Goal: Information Seeking & Learning: Learn about a topic

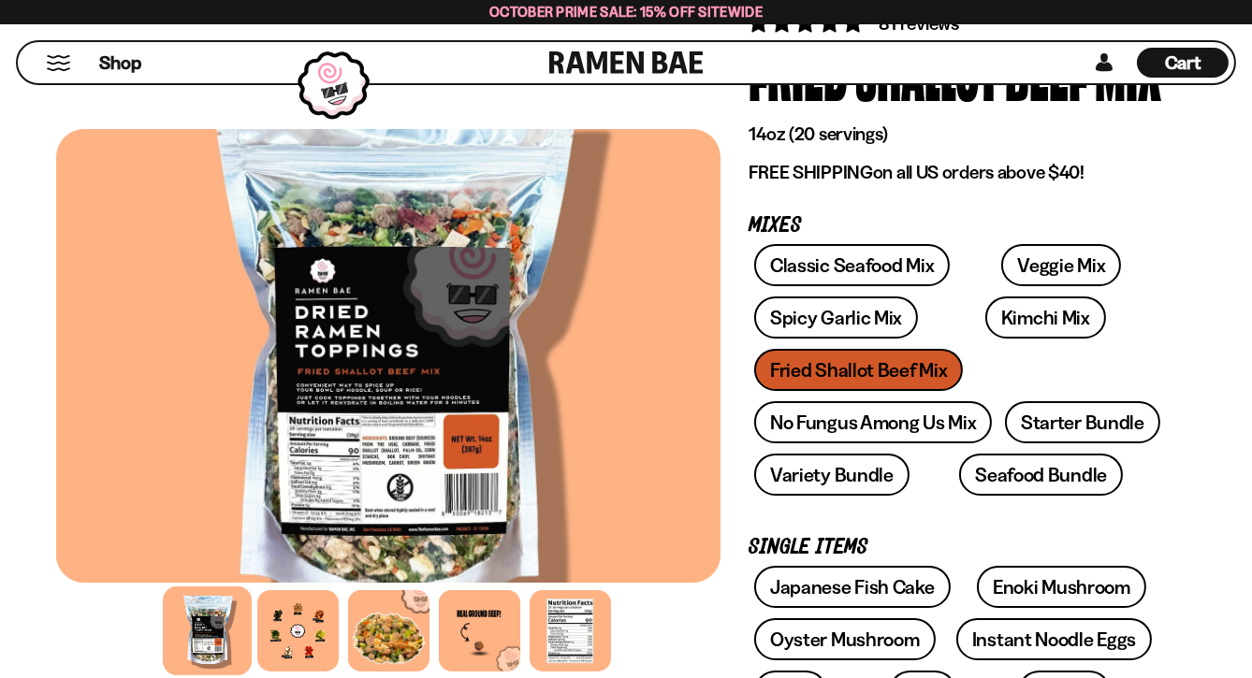
scroll to position [187, 0]
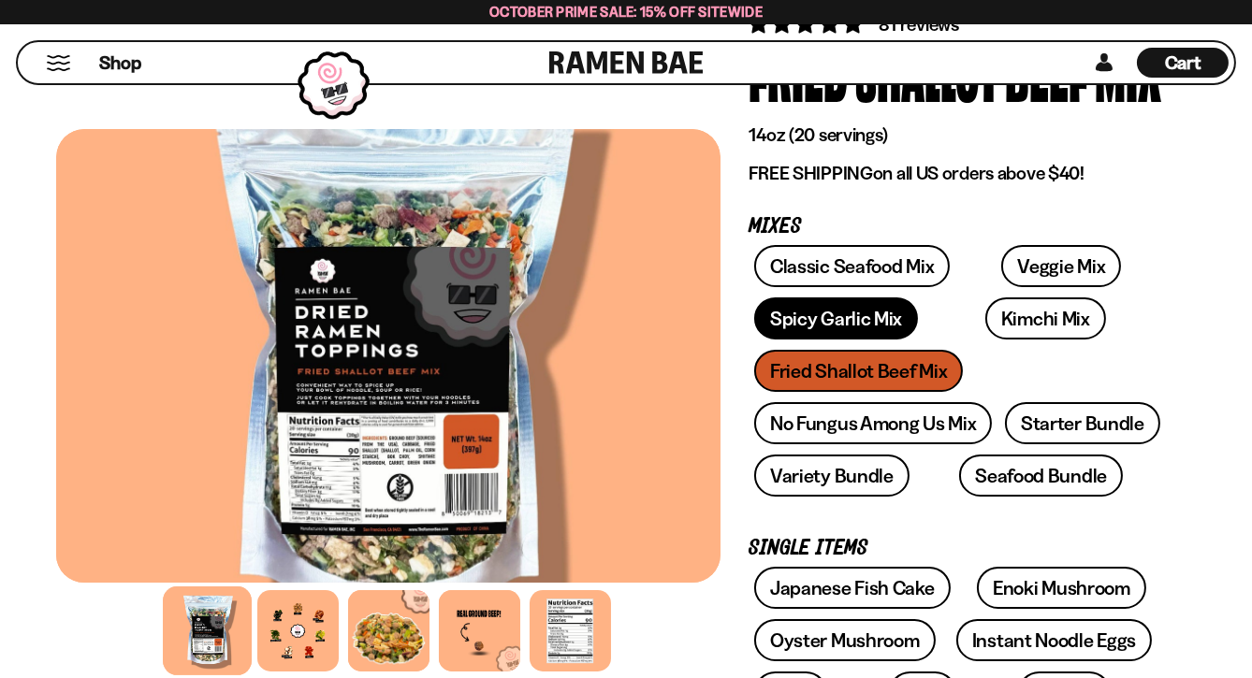
click at [856, 318] on link "Spicy Garlic Mix" at bounding box center [836, 319] width 164 height 42
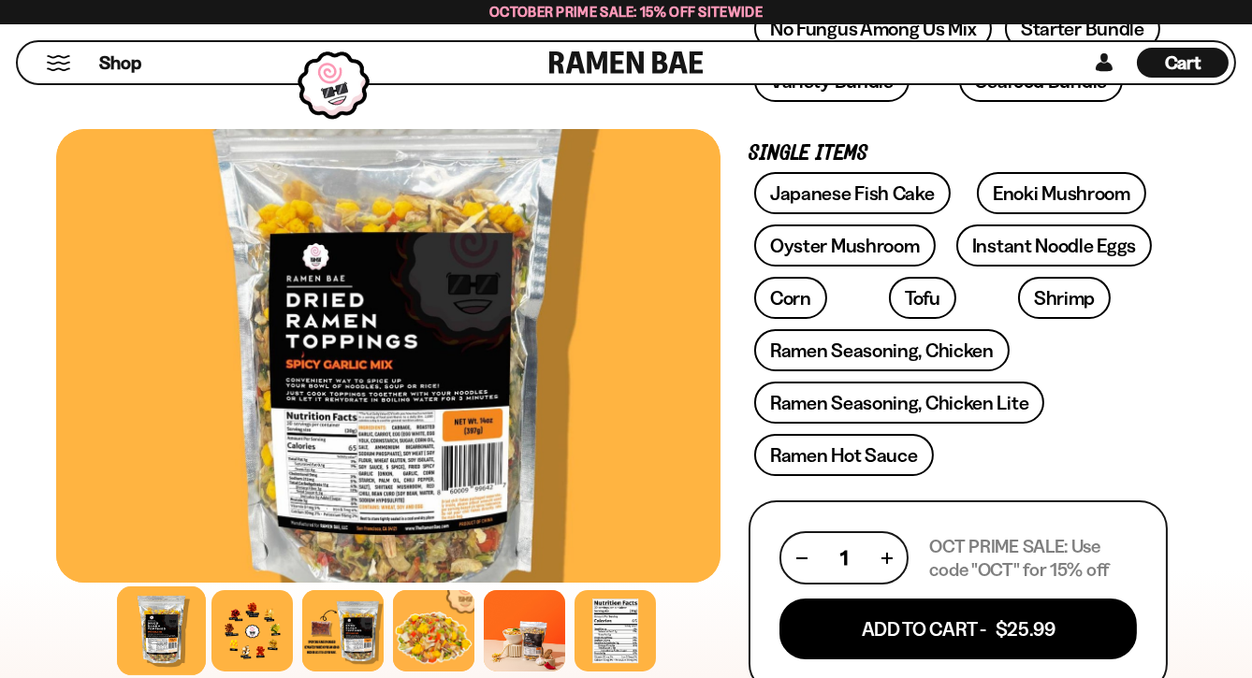
scroll to position [655, 0]
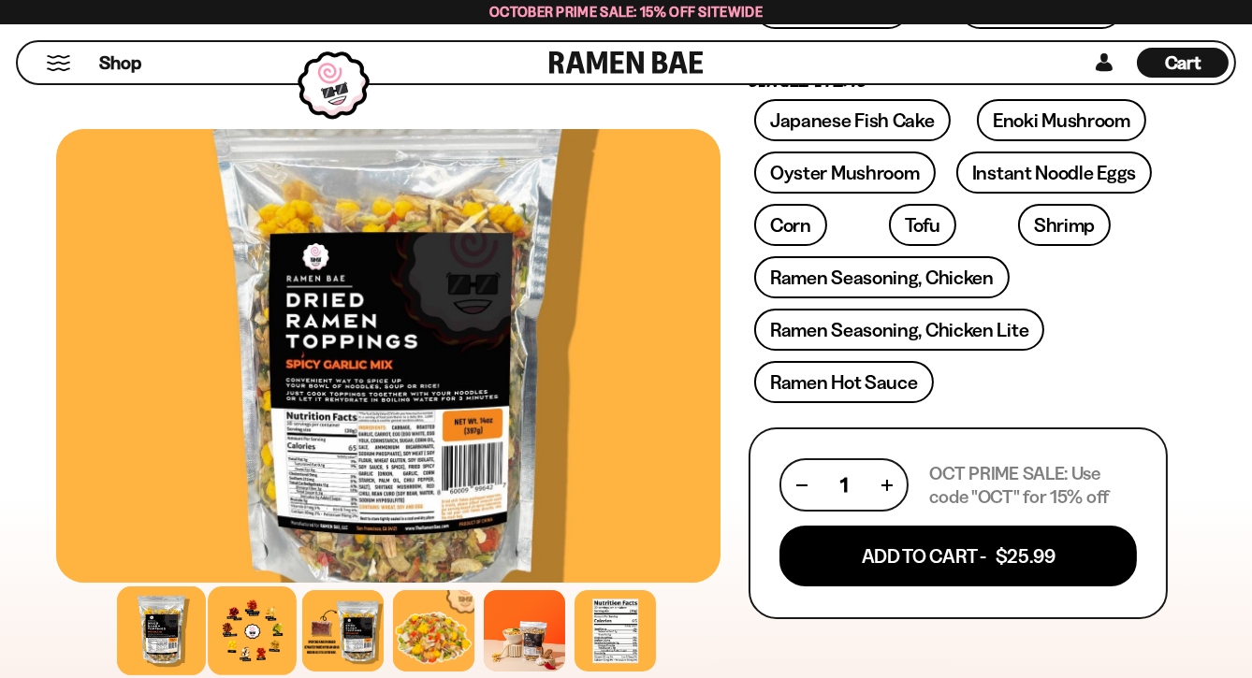
click at [231, 625] on div at bounding box center [252, 631] width 89 height 89
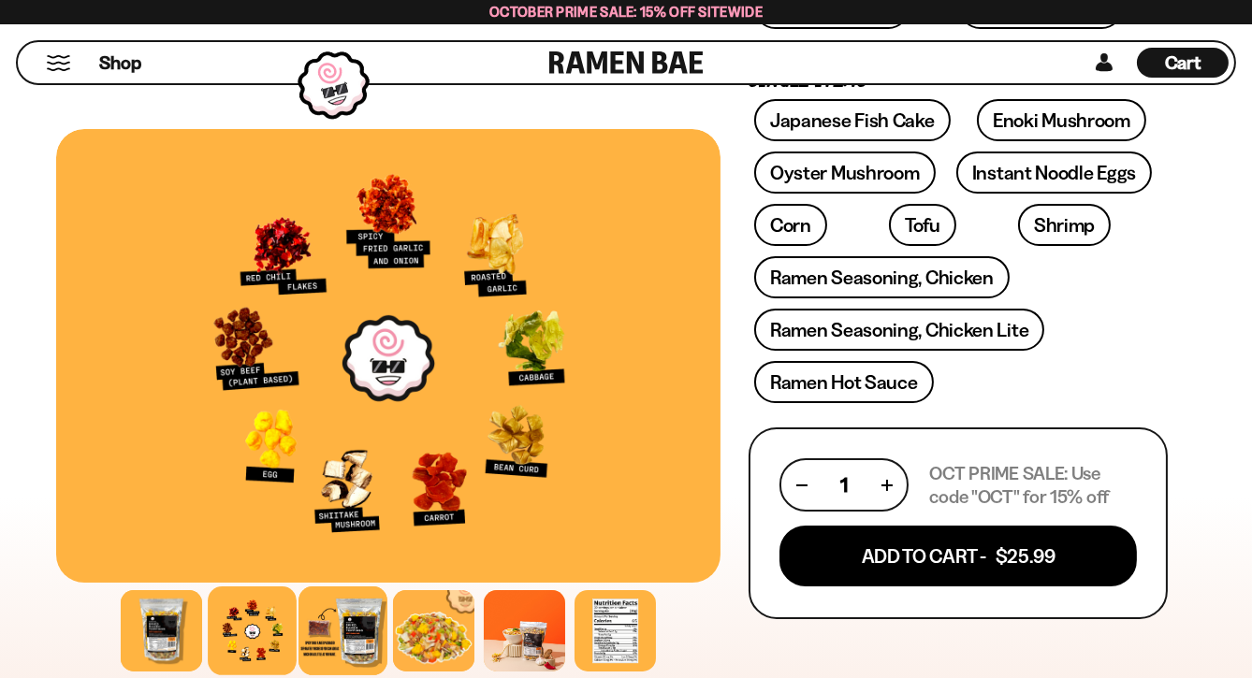
click at [335, 625] on div at bounding box center [342, 631] width 89 height 89
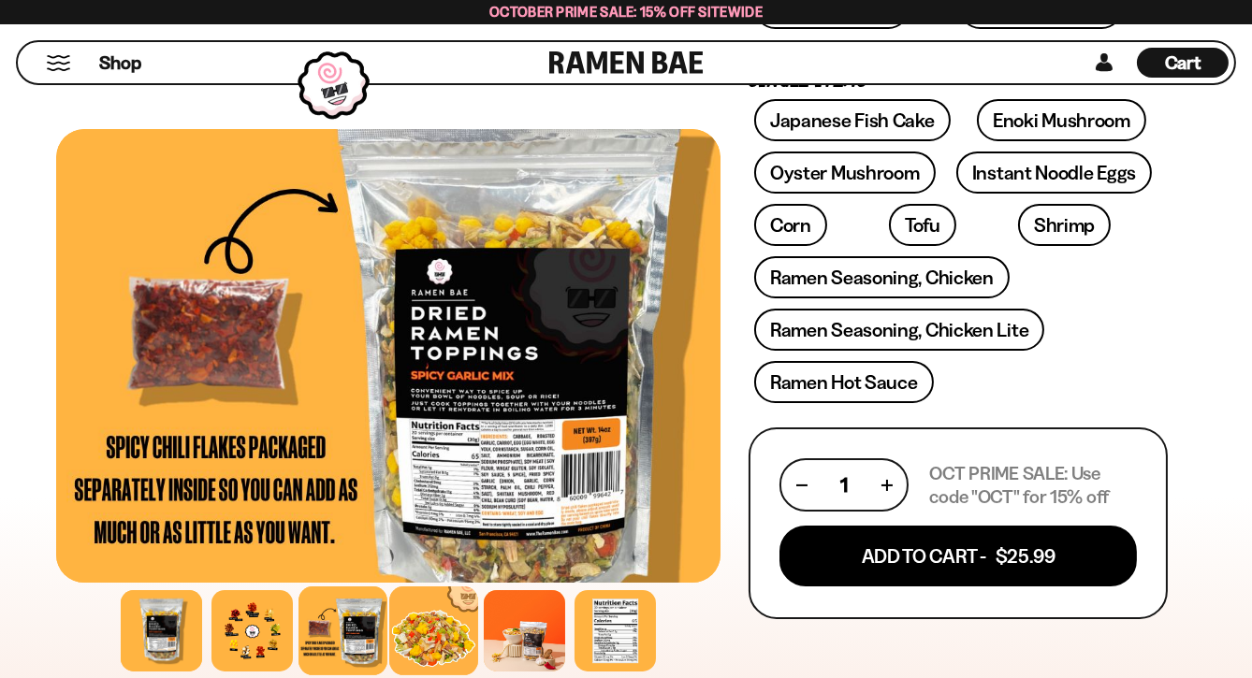
click at [413, 622] on div at bounding box center [433, 631] width 89 height 89
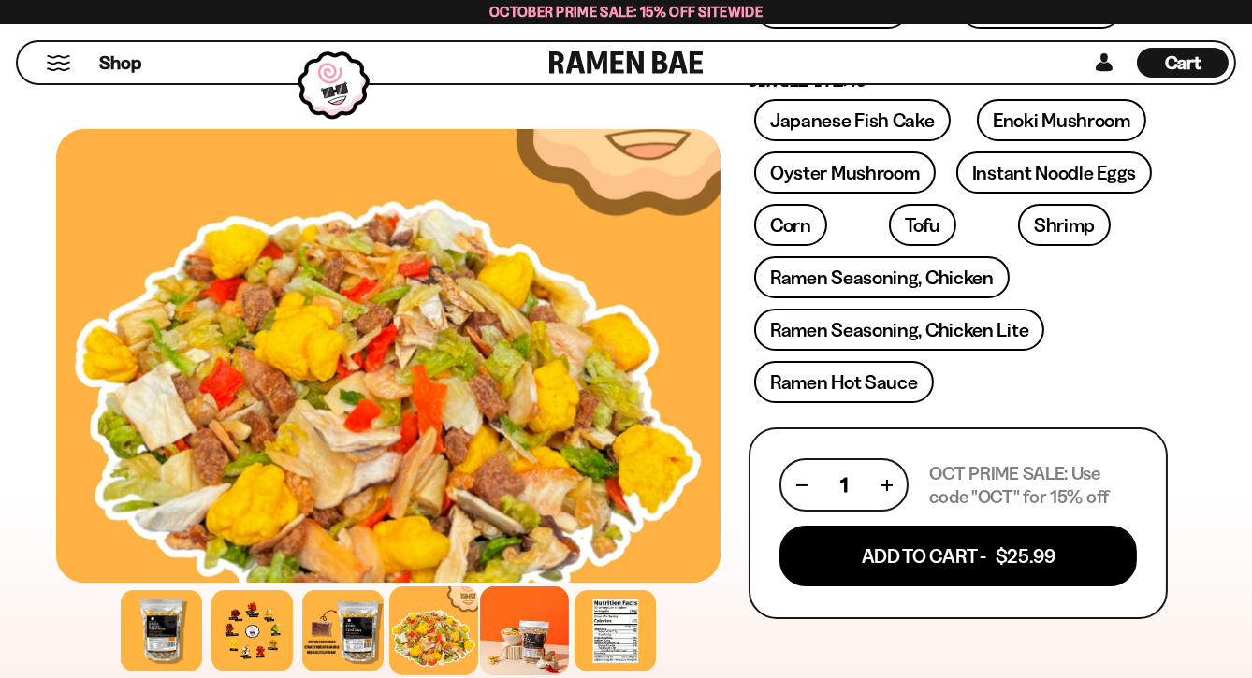
click at [516, 614] on div at bounding box center [524, 631] width 89 height 89
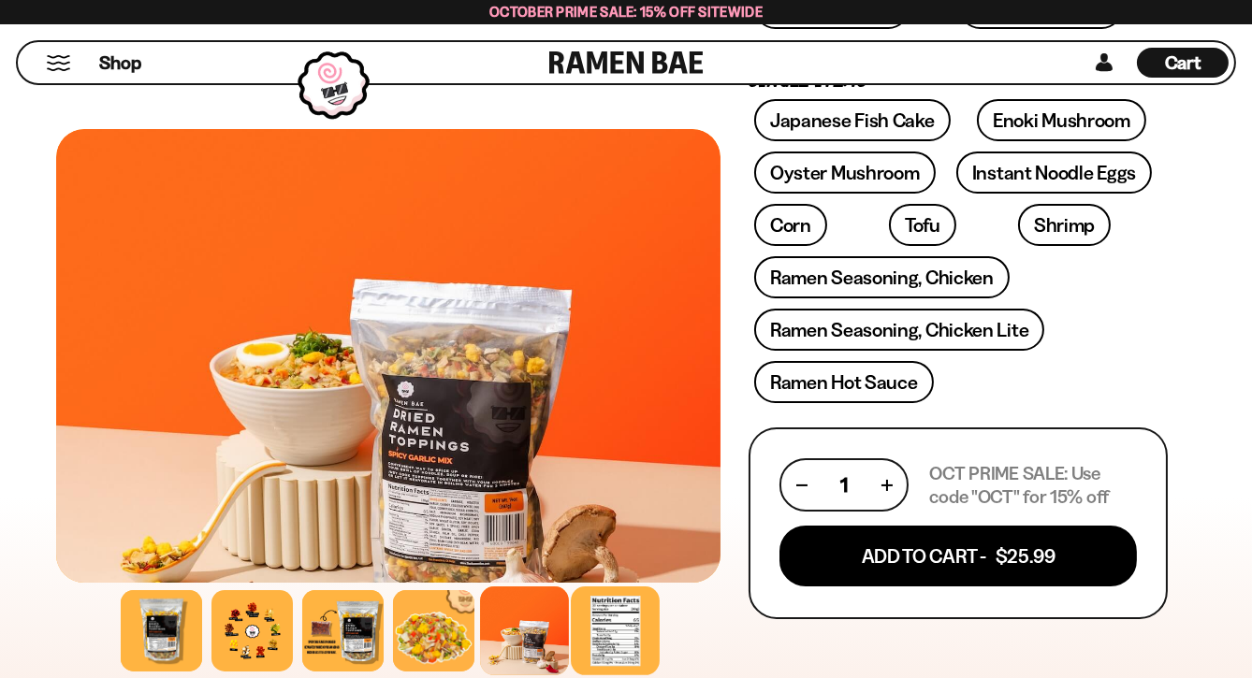
click at [589, 608] on div at bounding box center [615, 631] width 89 height 89
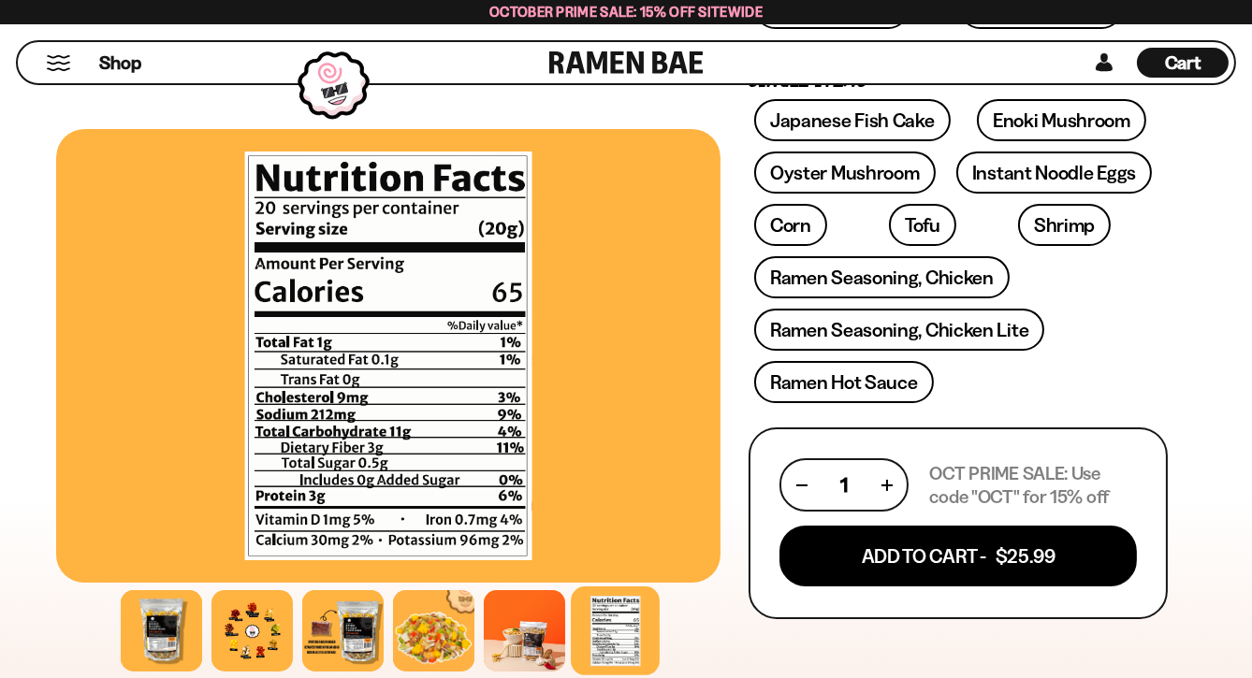
drag, startPoint x: 593, startPoint y: 593, endPoint x: 592, endPoint y: 582, distance: 11.3
drag, startPoint x: 592, startPoint y: 582, endPoint x: 1078, endPoint y: 275, distance: 574.4
click at [1078, 275] on div "Japanese Fish Cake Enoki Mushroom Oyster Mushroom Instant Noodle Eggs Corn" at bounding box center [957, 256] width 419 height 314
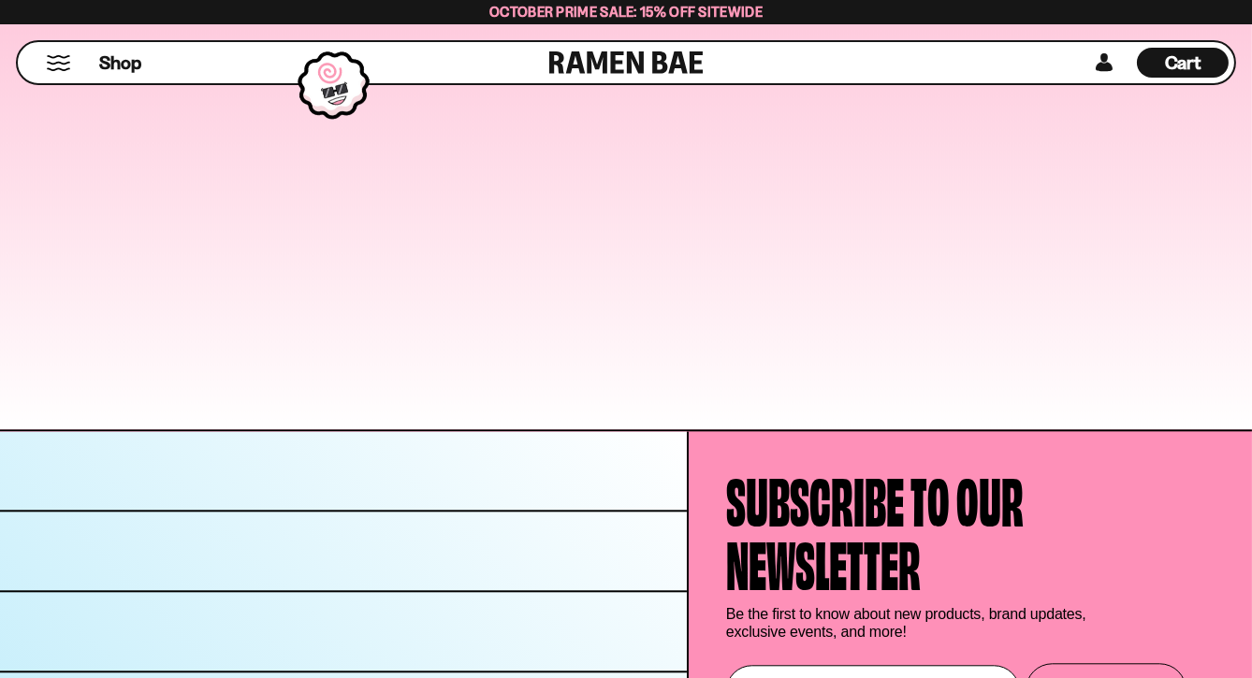
scroll to position [8735, 0]
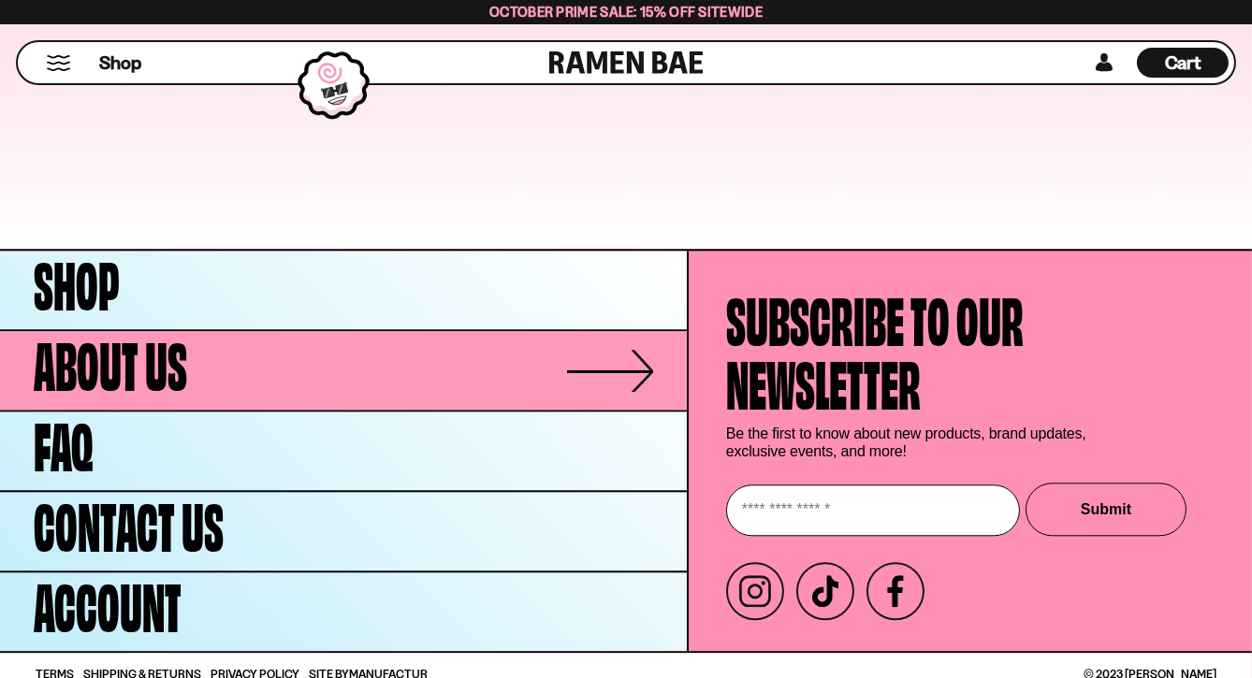
click at [75, 349] on span "About Us" at bounding box center [110, 361] width 153 height 64
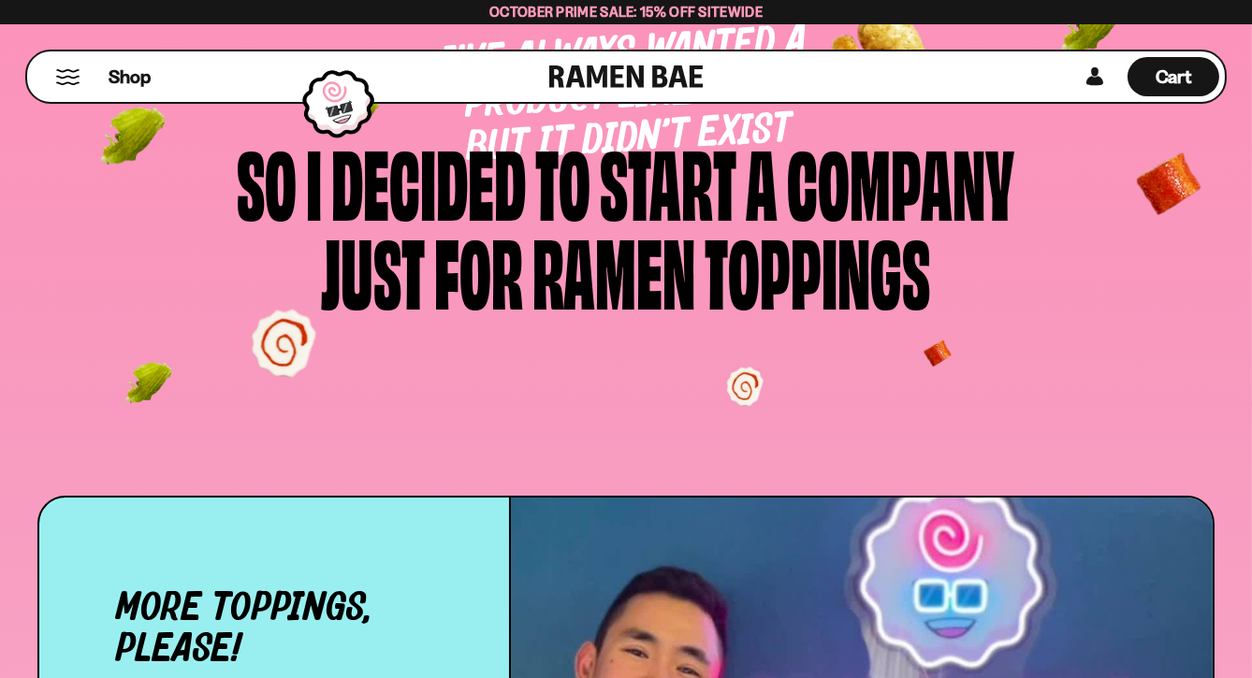
scroll to position [187, 0]
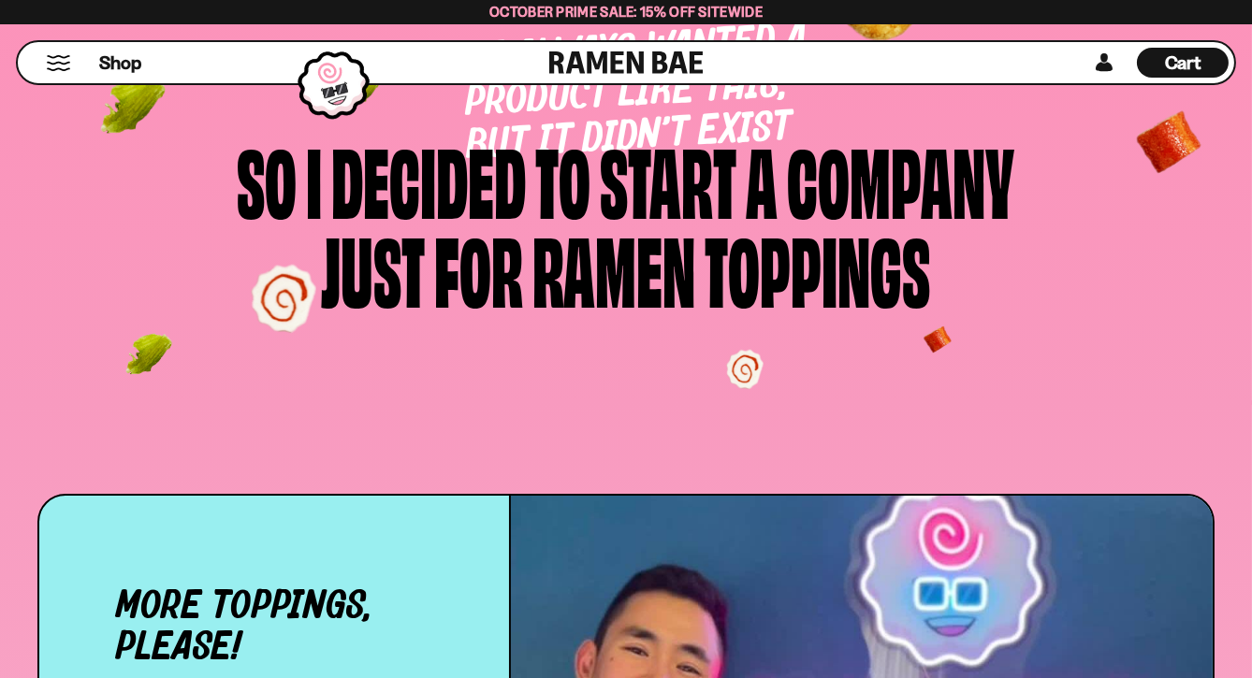
drag, startPoint x: 0, startPoint y: 0, endPoint x: 78, endPoint y: 350, distance: 358.4
drag, startPoint x: 78, startPoint y: 350, endPoint x: 161, endPoint y: 387, distance: 91.3
click at [161, 387] on div "I’ve always wanted a product like this, but it didn’t exist So i decided to sta…" at bounding box center [626, 170] width 1252 height 470
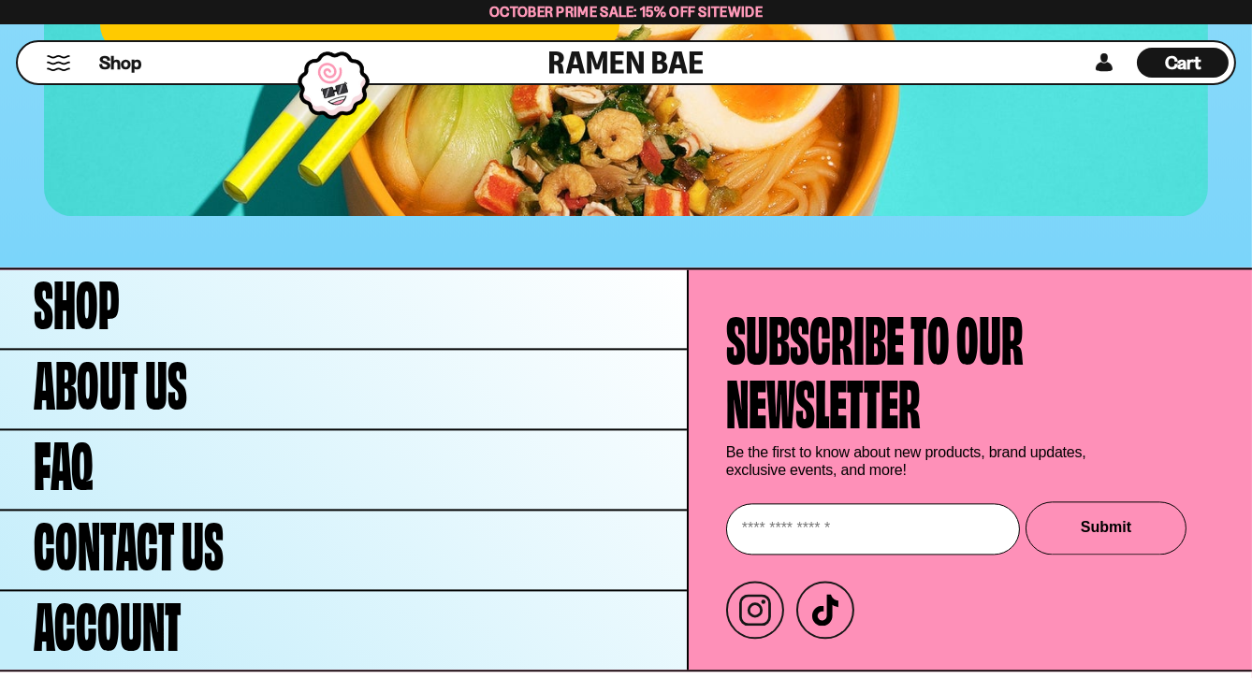
scroll to position [7618, 0]
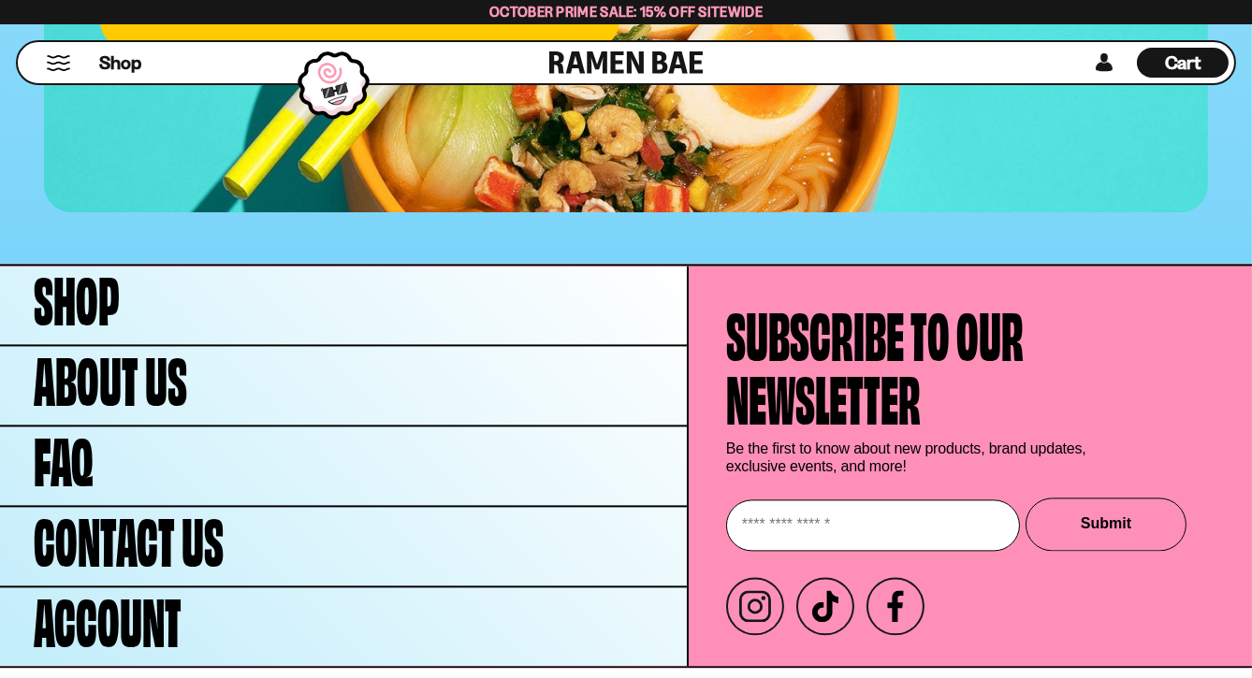
click at [123, 677] on span "Shipping & Returns" at bounding box center [142, 689] width 118 height 12
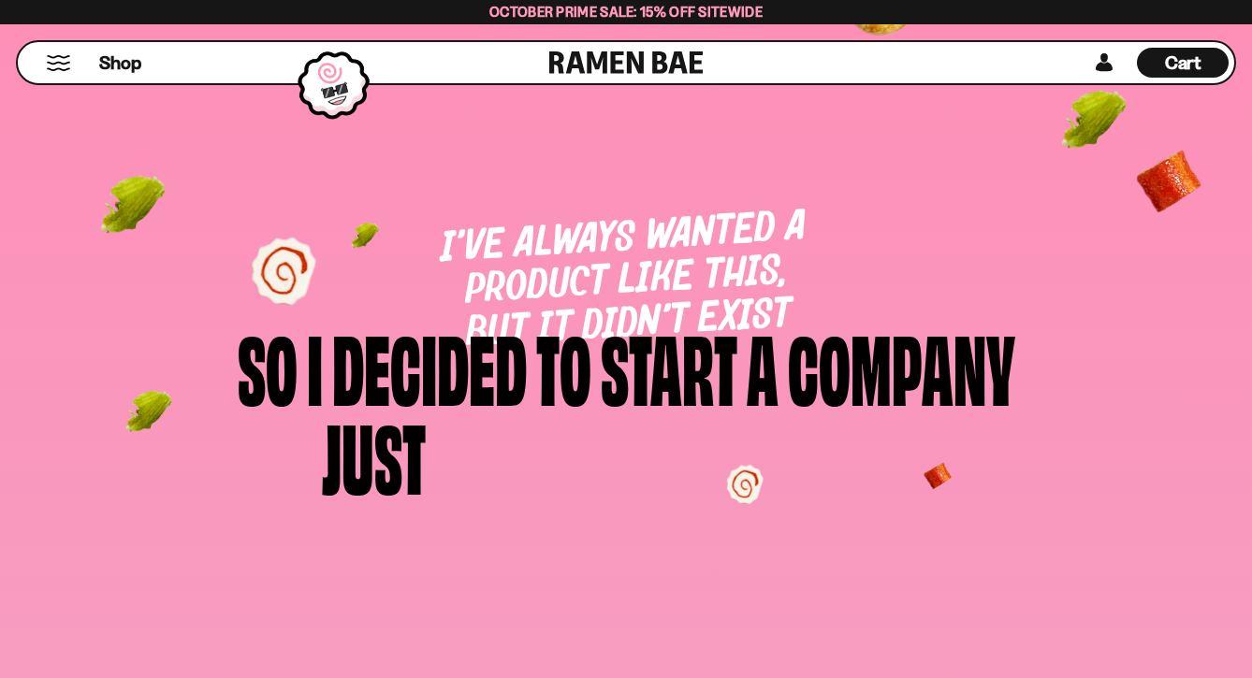
scroll to position [7589, 0]
